Goal: Information Seeking & Learning: Check status

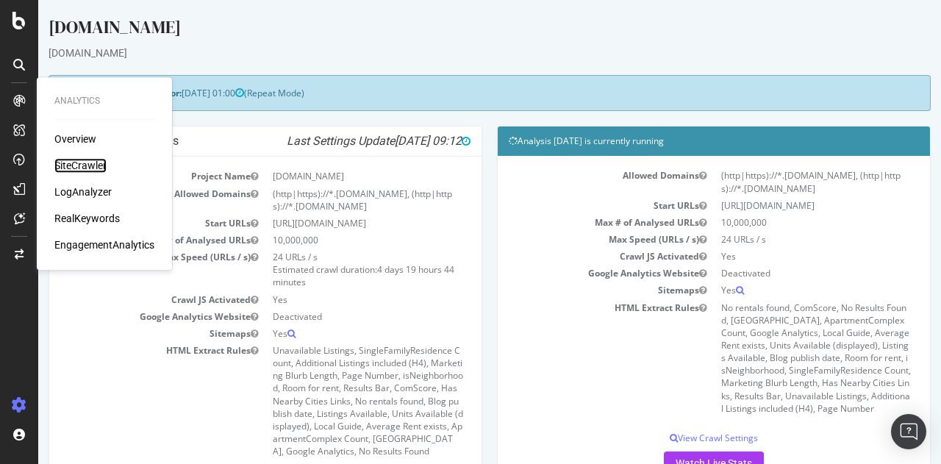
click at [106, 165] on div "SiteCrawler" at bounding box center [80, 165] width 52 height 15
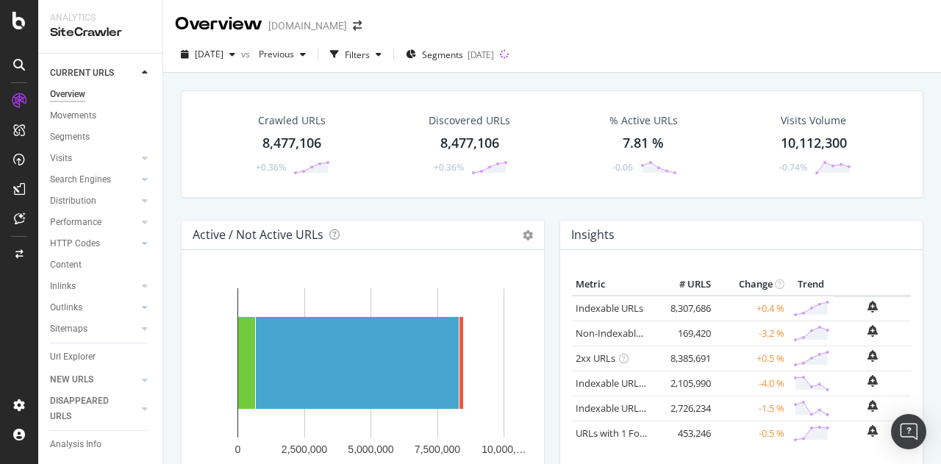
click at [697, 55] on div "[DATE] vs Previous Filters Segments [DATE]" at bounding box center [552, 57] width 778 height 29
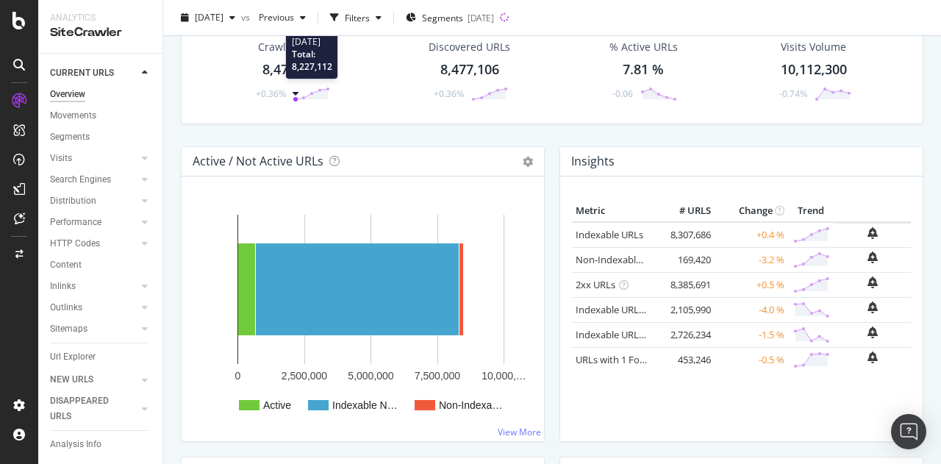
click at [294, 90] on icon at bounding box center [311, 94] width 37 height 15
click at [279, 57] on div "Crawled URLs 8,477,106 +0.36%" at bounding box center [291, 70] width 107 height 76
